Goal: Information Seeking & Learning: Learn about a topic

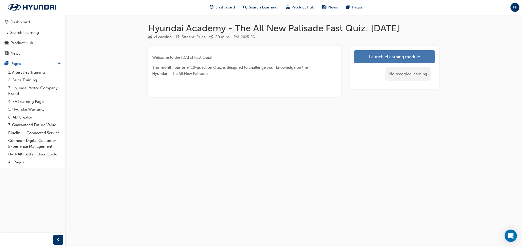
click at [398, 54] on link "Launch eLearning module" at bounding box center [393, 56] width 81 height 13
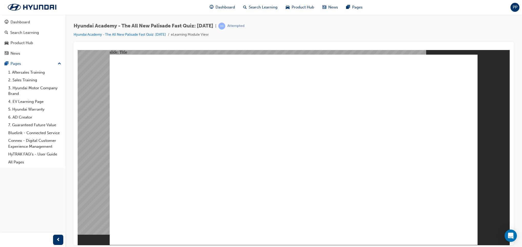
drag, startPoint x: 362, startPoint y: 233, endPoint x: 358, endPoint y: 235, distance: 4.0
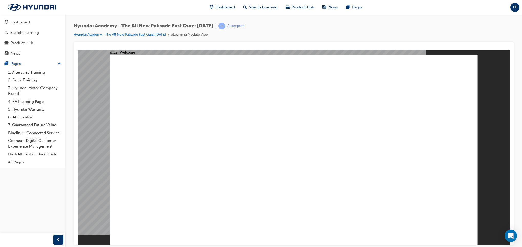
radio input "true"
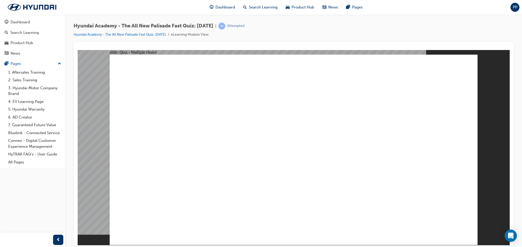
radio input "true"
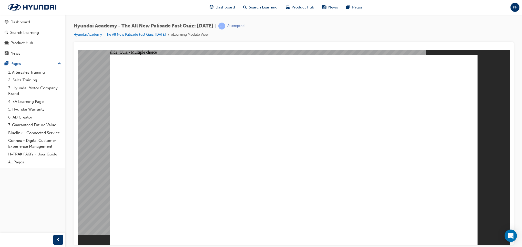
radio input "true"
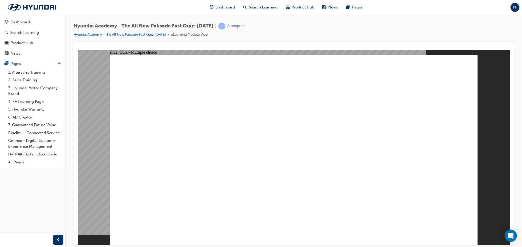
radio input "true"
checkbox input "true"
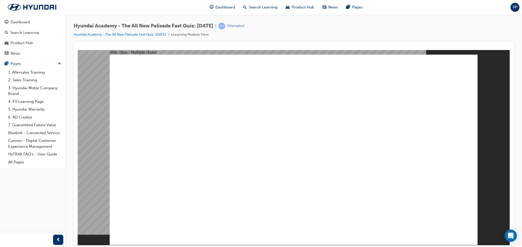
checkbox input "true"
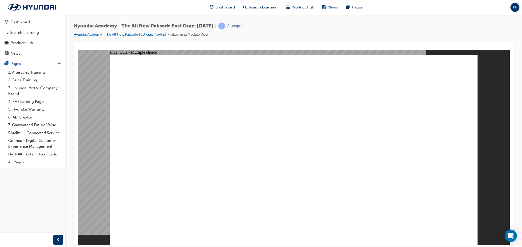
radio input "true"
drag, startPoint x: 201, startPoint y: 134, endPoint x: 215, endPoint y: 143, distance: 16.6
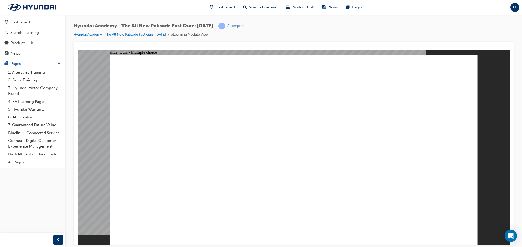
radio input "true"
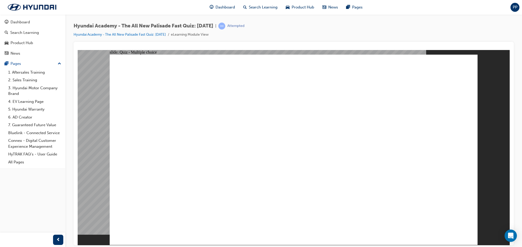
checkbox input "true"
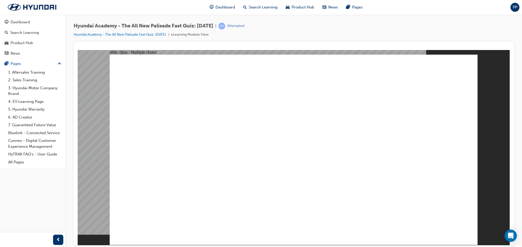
checkbox input "true"
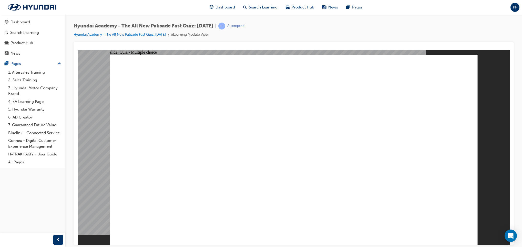
checkbox input "true"
radio input "true"
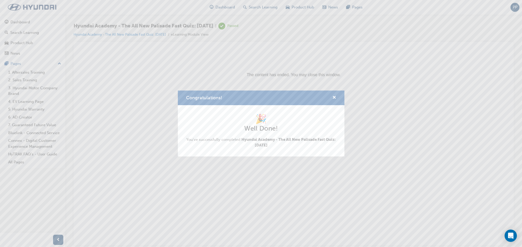
drag, startPoint x: 346, startPoint y: 93, endPoint x: 349, endPoint y: 94, distance: 2.7
click at [349, 94] on div "Congratulations! 🎉 Well Done! You've successfully completed Hyundai Academy - T…" at bounding box center [261, 123] width 522 height 247
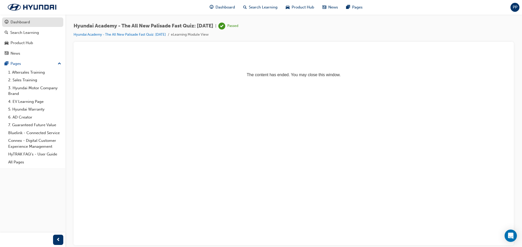
click at [15, 25] on div "Dashboard" at bounding box center [33, 22] width 56 height 6
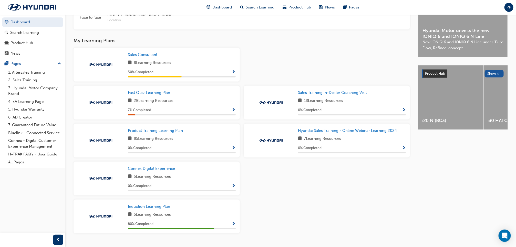
scroll to position [164, 0]
